Goal: Use online tool/utility: Utilize a website feature to perform a specific function

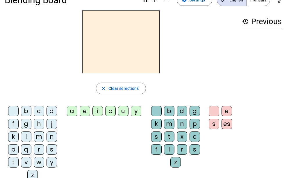
scroll to position [25, 0]
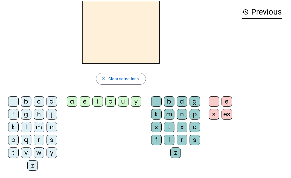
click at [25, 140] on div "q" at bounding box center [26, 140] width 10 height 10
click at [122, 100] on div "u" at bounding box center [123, 101] width 10 height 10
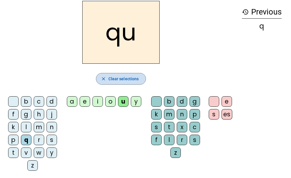
click at [107, 85] on span "button" at bounding box center [121, 79] width 50 height 14
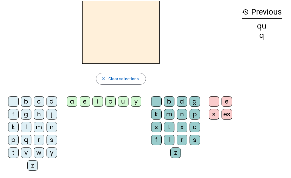
click at [50, 141] on div "s" at bounding box center [52, 140] width 10 height 10
click at [98, 103] on div "i" at bounding box center [98, 101] width 10 height 10
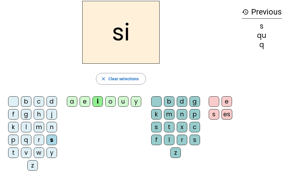
click at [55, 126] on div "n" at bounding box center [52, 127] width 10 height 10
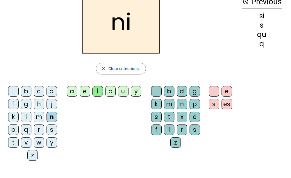
scroll to position [37, 0]
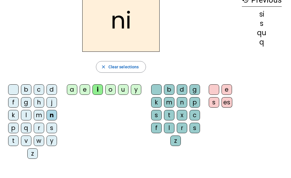
click at [83, 90] on div "e" at bounding box center [85, 89] width 10 height 10
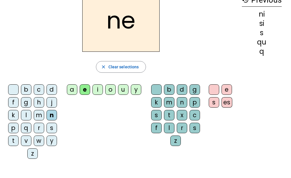
click at [52, 129] on div "s" at bounding box center [52, 128] width 10 height 10
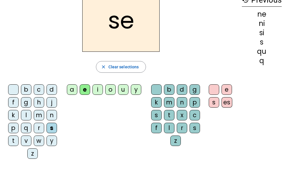
click at [13, 142] on div "t" at bounding box center [13, 141] width 10 height 10
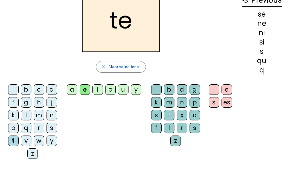
click at [53, 91] on div "d" at bounding box center [52, 89] width 10 height 10
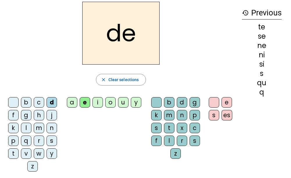
scroll to position [24, 0]
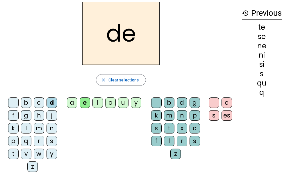
click at [123, 104] on div "u" at bounding box center [123, 102] width 10 height 10
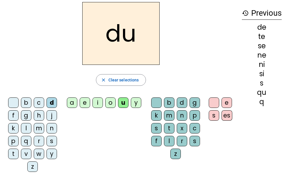
click at [52, 142] on div "s" at bounding box center [52, 141] width 10 height 10
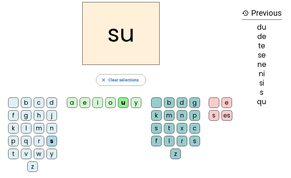
click at [26, 126] on div "l" at bounding box center [26, 128] width 10 height 10
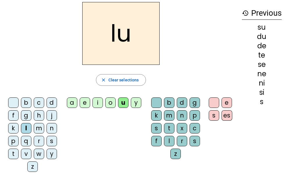
click at [11, 155] on div "t" at bounding box center [13, 154] width 10 height 10
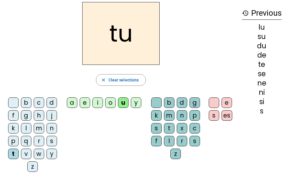
click at [76, 102] on div "a" at bounding box center [72, 102] width 10 height 10
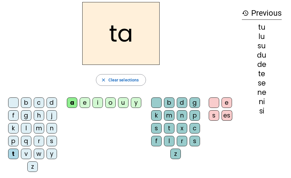
click at [50, 143] on div "s" at bounding box center [52, 141] width 10 height 10
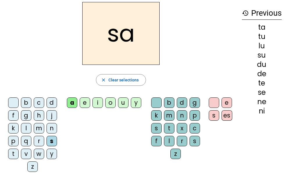
click at [15, 150] on div "t" at bounding box center [13, 154] width 10 height 10
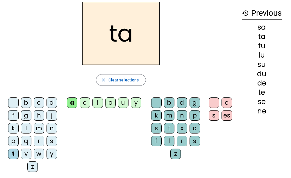
click at [42, 126] on div "m" at bounding box center [39, 128] width 10 height 10
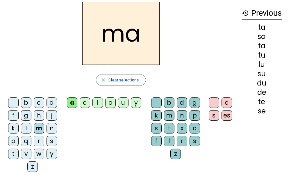
click at [85, 104] on div "e" at bounding box center [85, 102] width 10 height 10
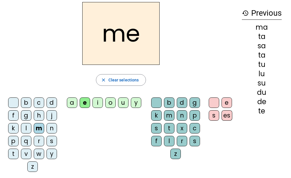
click at [53, 103] on div "d" at bounding box center [52, 102] width 10 height 10
